Goal: Task Accomplishment & Management: Use online tool/utility

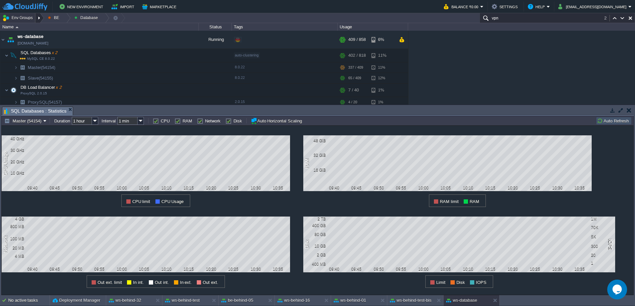
click at [42, 20] on div at bounding box center [39, 18] width 9 height 10
click at [615, 125] on td "Auto Refresh" at bounding box center [614, 121] width 36 height 8
click at [615, 124] on button "Auto Refresh" at bounding box center [614, 121] width 34 height 6
click at [44, 18] on div at bounding box center [39, 18] width 9 height 10
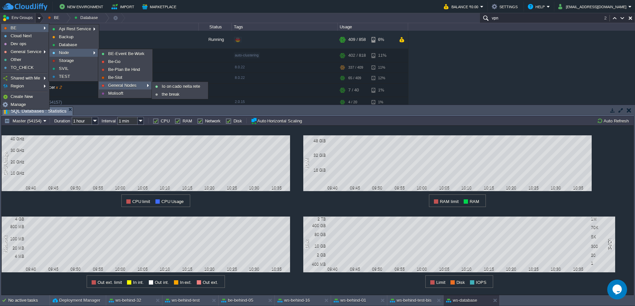
click at [119, 87] on span "General Nodes" at bounding box center [122, 85] width 28 height 5
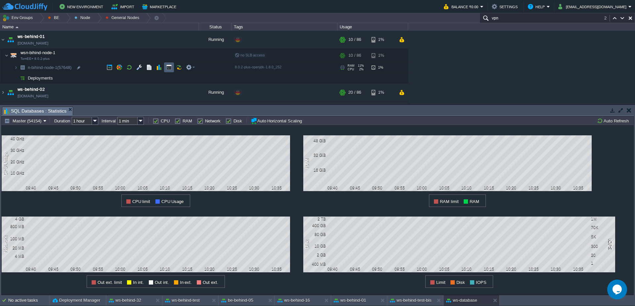
click at [167, 68] on button "button" at bounding box center [169, 67] width 6 height 6
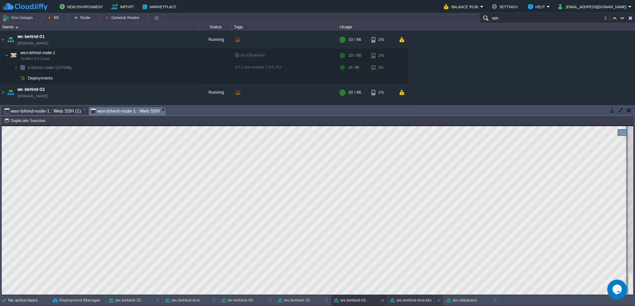
click at [412, 300] on button "ws-behind-test-bis" at bounding box center [411, 300] width 42 height 7
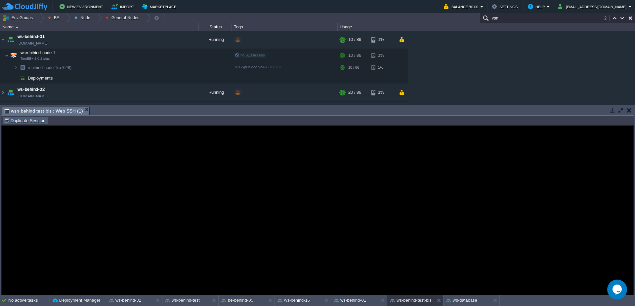
click at [27, 117] on td "Duplicate Session" at bounding box center [25, 121] width 45 height 8
type input "#000000"
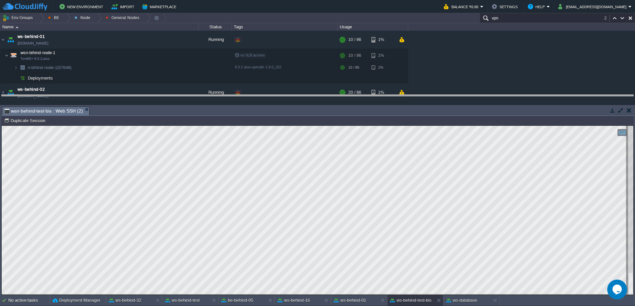
drag, startPoint x: 268, startPoint y: 113, endPoint x: 265, endPoint y: 99, distance: 14.3
